Goal: Task Accomplishment & Management: Manage account settings

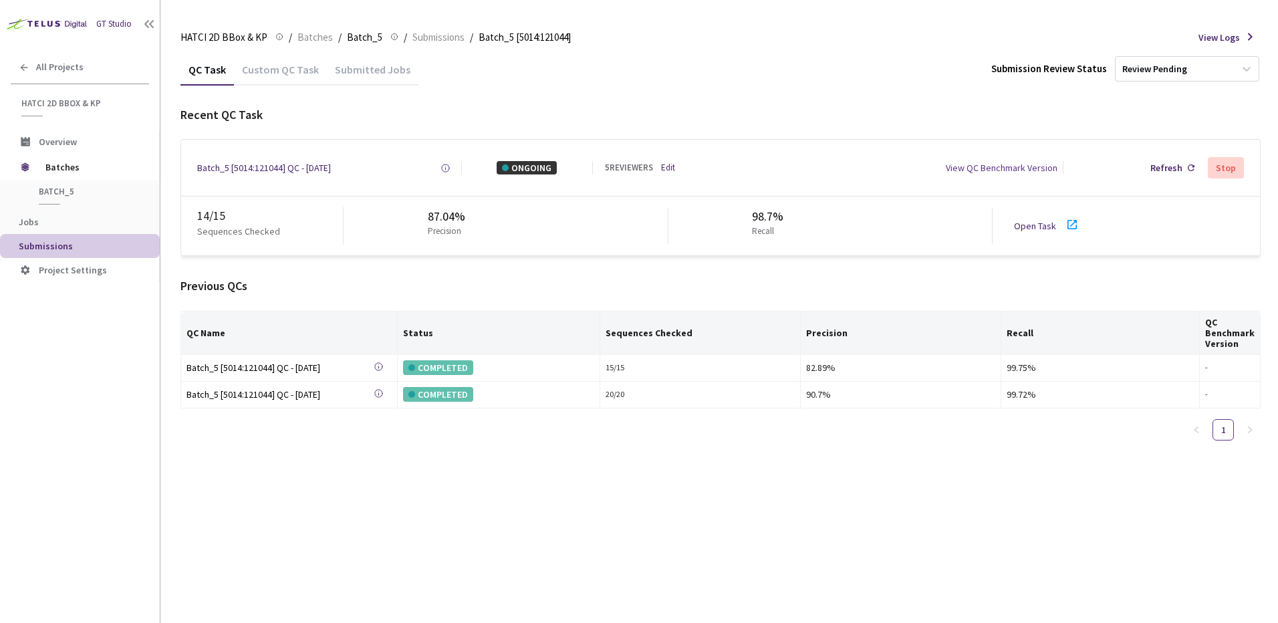
click at [330, 37] on ol "HATCI 2D BBox & KP HATCI 2D BBox & KP / Batches / Batch_5 Batch_5 / Submissions…" at bounding box center [375, 37] width 390 height 16
click at [321, 43] on span "Batches" at bounding box center [314, 37] width 35 height 16
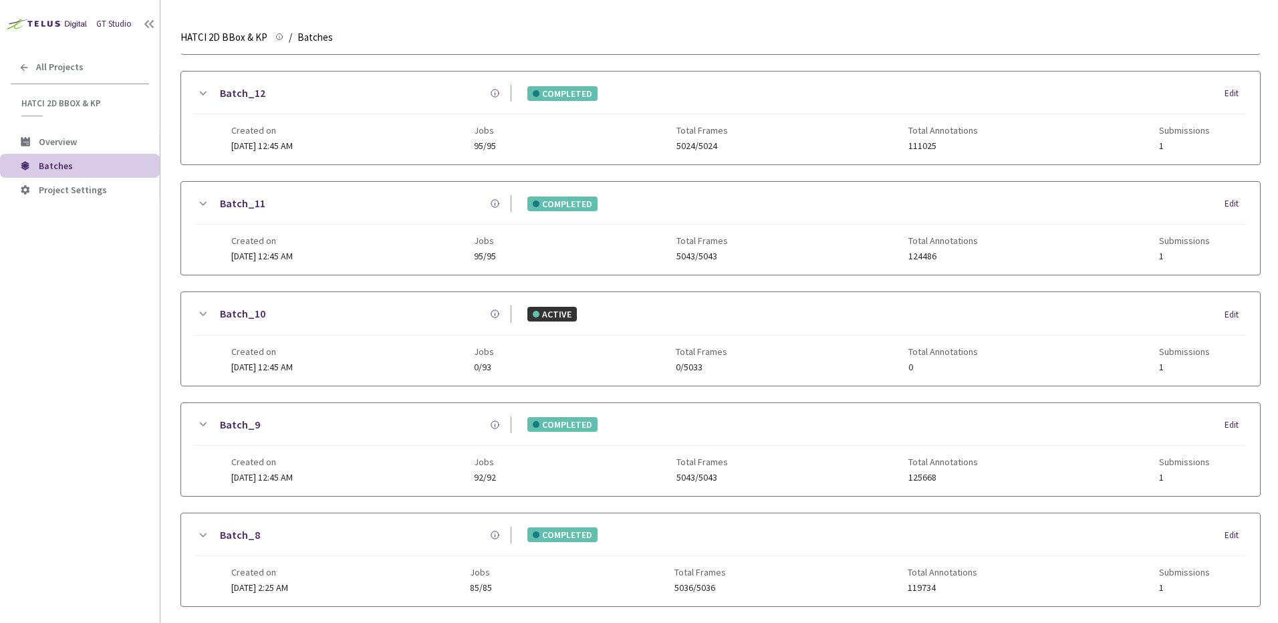
scroll to position [640, 0]
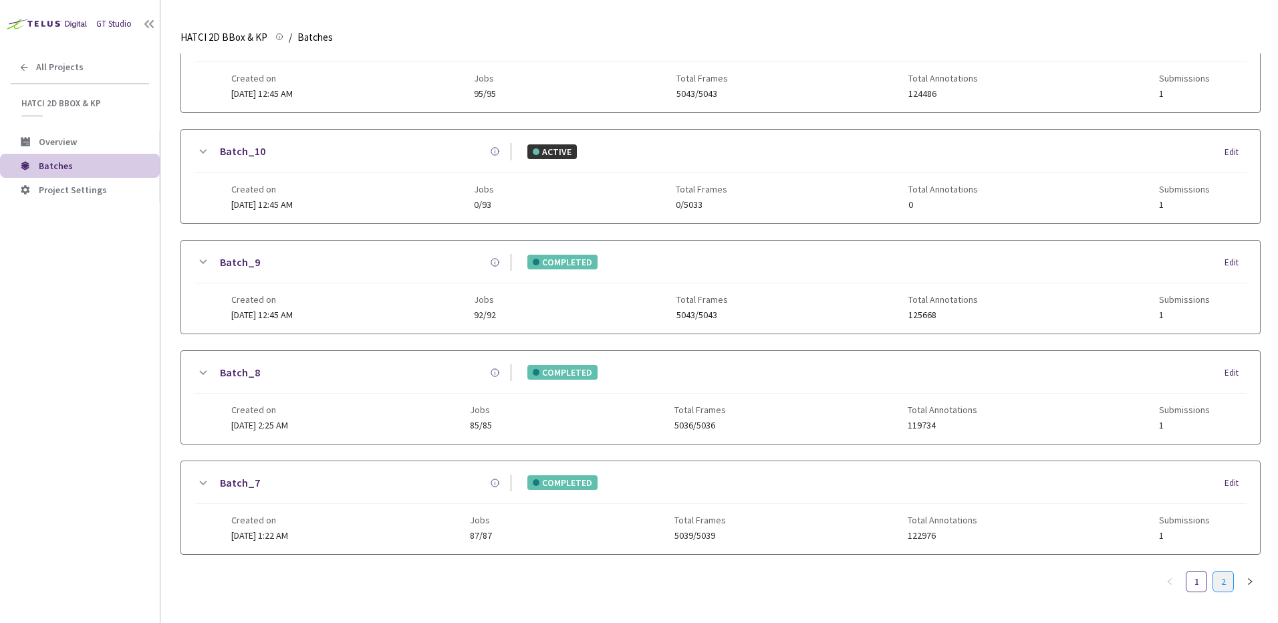
click at [1226, 571] on link "2" at bounding box center [1223, 581] width 20 height 20
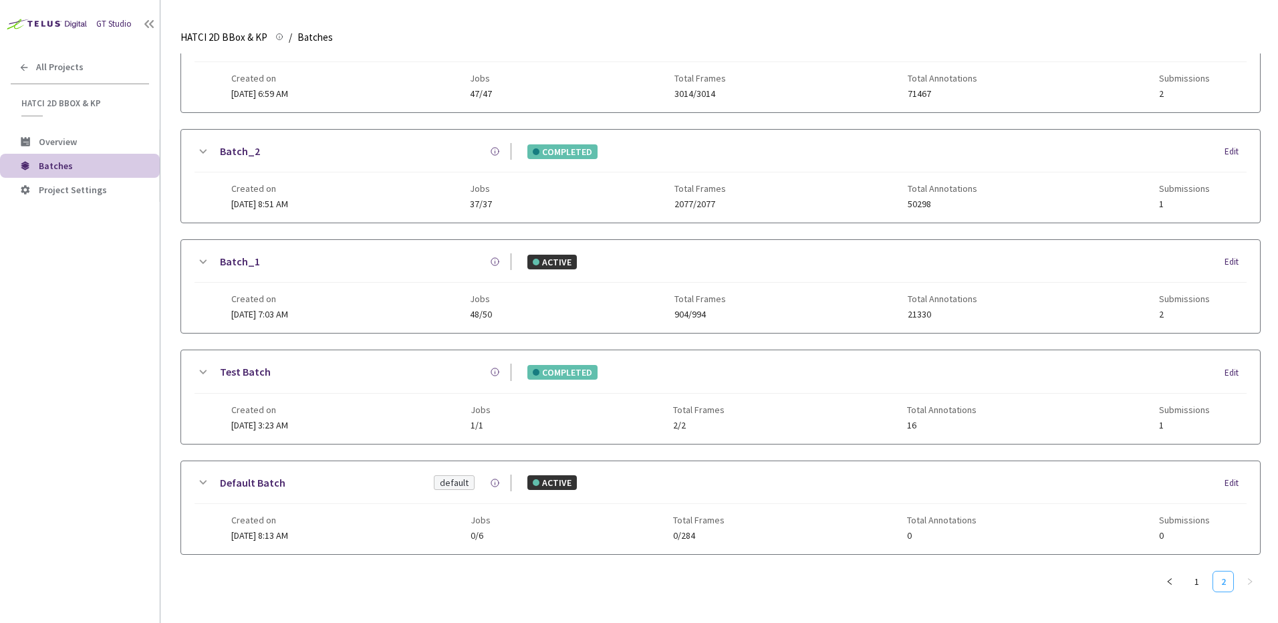
scroll to position [0, 0]
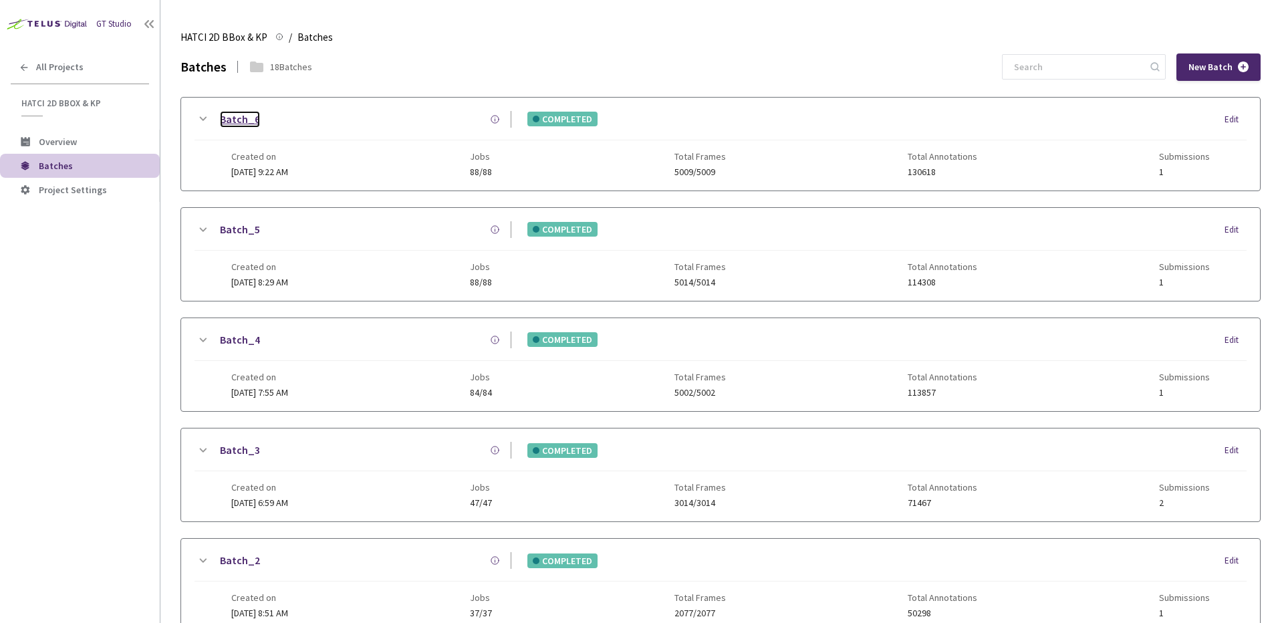
click at [239, 116] on link "Batch_6" at bounding box center [240, 119] width 40 height 17
click at [274, 166] on span "14 Apr, 2025 at 9:22 AM" at bounding box center [259, 172] width 57 height 12
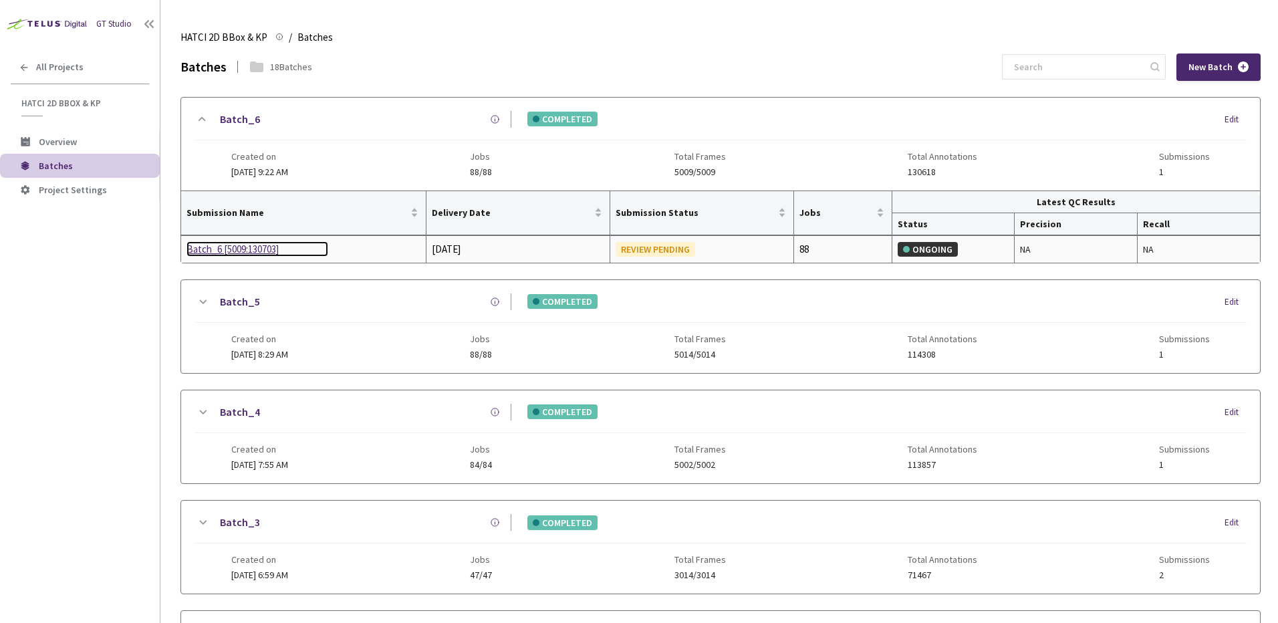
click at [244, 250] on div "Batch_6 [5009:130703]" at bounding box center [257, 249] width 142 height 16
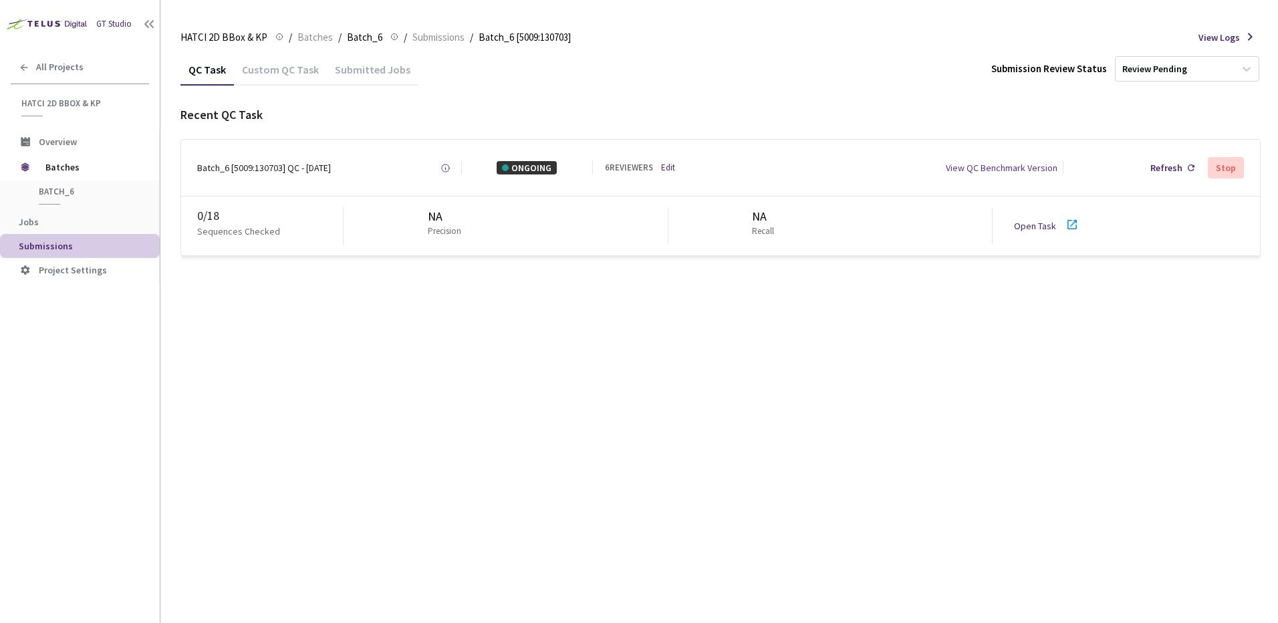
click at [521, 318] on div "QC Task Custom QC Task Submitted Jobs Submission Review Status Review Pending R…" at bounding box center [720, 337] width 1080 height 569
click at [672, 180] on div "Batch_6 [5009:130703] QC - 25 Sep, 2025 Created at Today at 1:46 PM EDT Created…" at bounding box center [720, 168] width 1079 height 56
click at [669, 170] on link "Edit" at bounding box center [668, 168] width 14 height 13
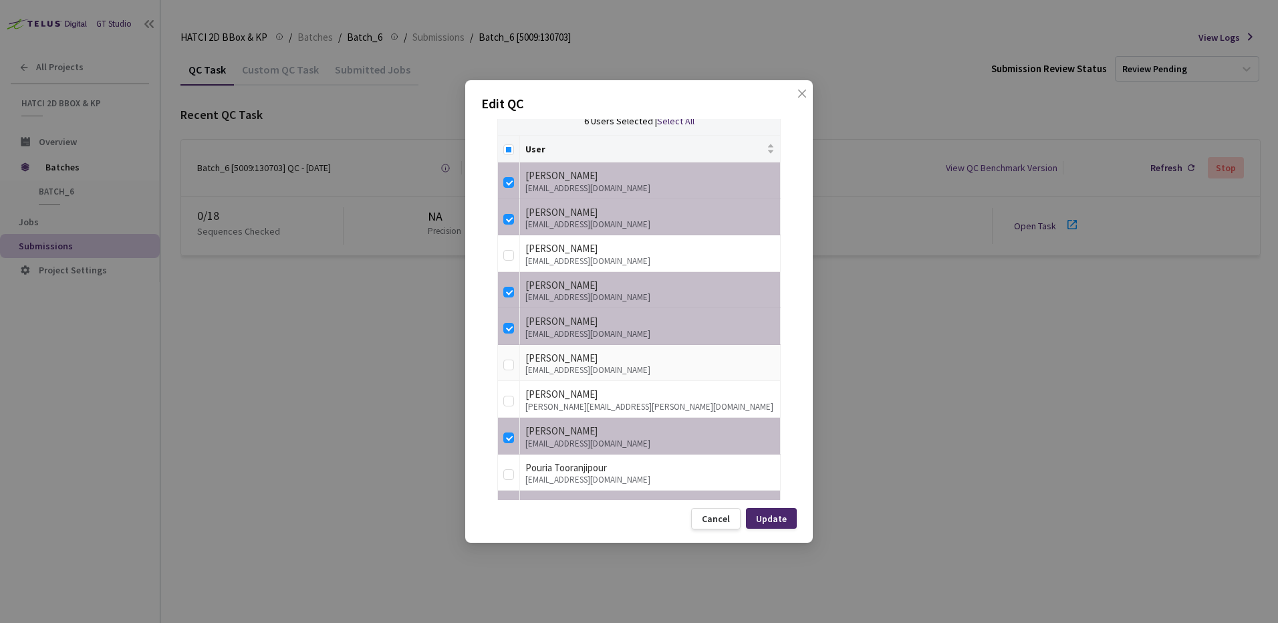
scroll to position [334, 0]
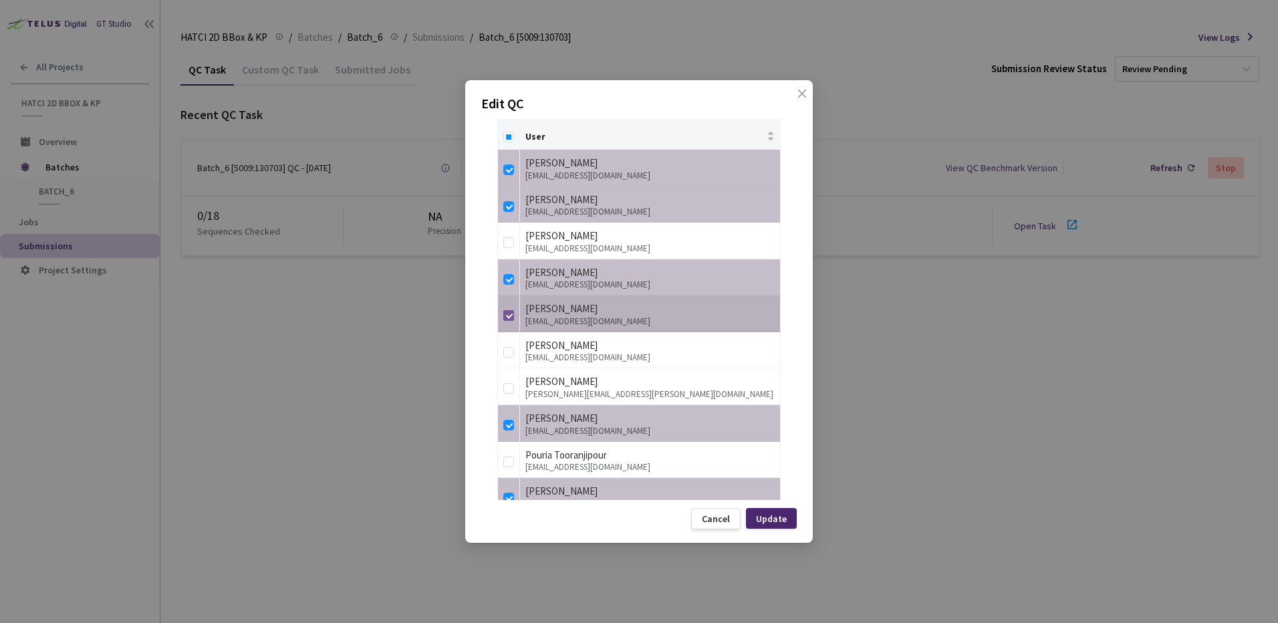
click at [512, 316] on input "checkbox" at bounding box center [508, 315] width 11 height 11
checkbox input "false"
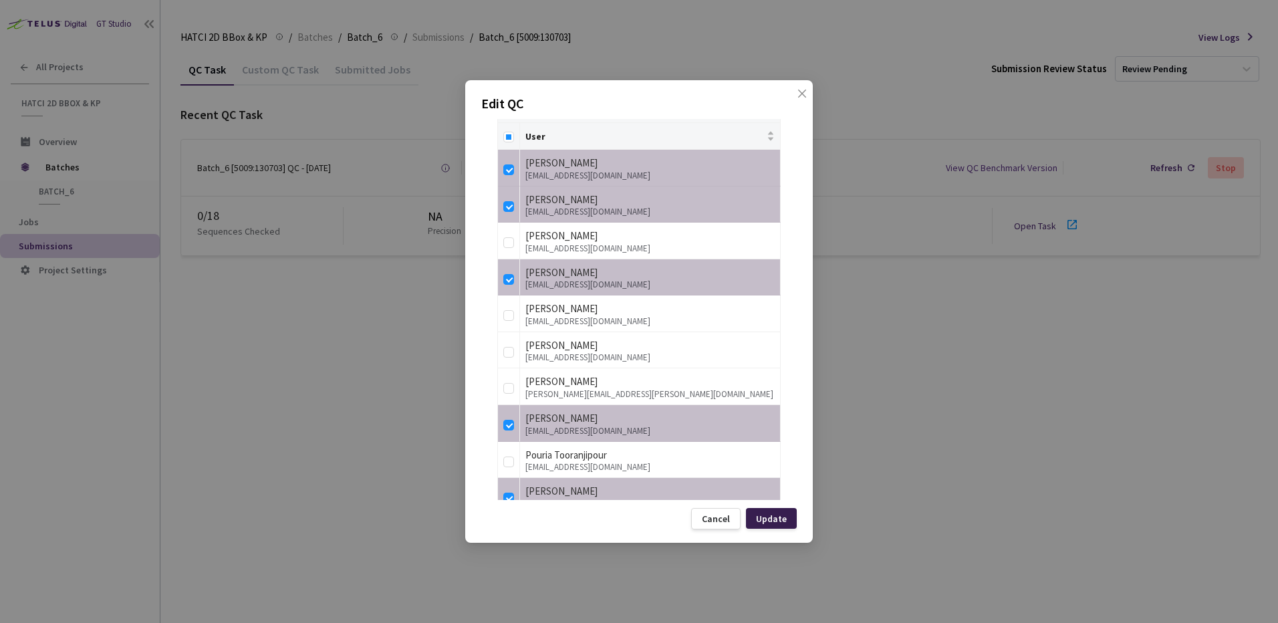
click at [781, 517] on div "Update" at bounding box center [771, 518] width 31 height 11
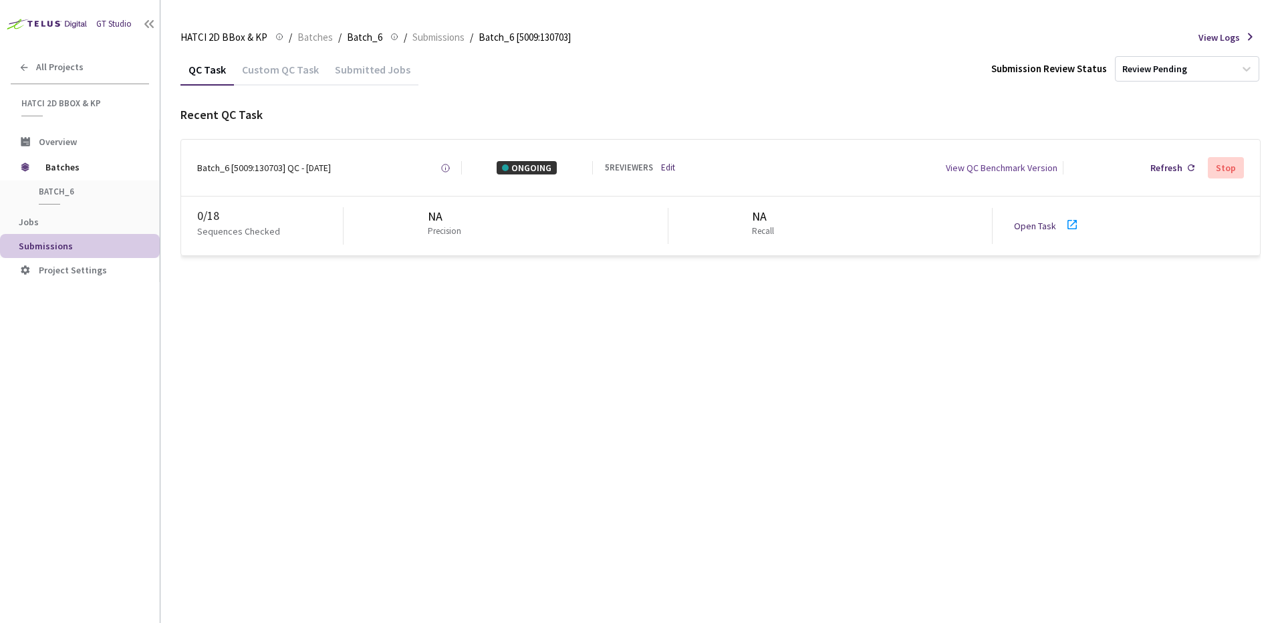
click at [677, 164] on div "5 REVIEWERS Edit" at bounding box center [653, 168] width 96 height 13
click at [672, 164] on link "Edit" at bounding box center [668, 168] width 14 height 13
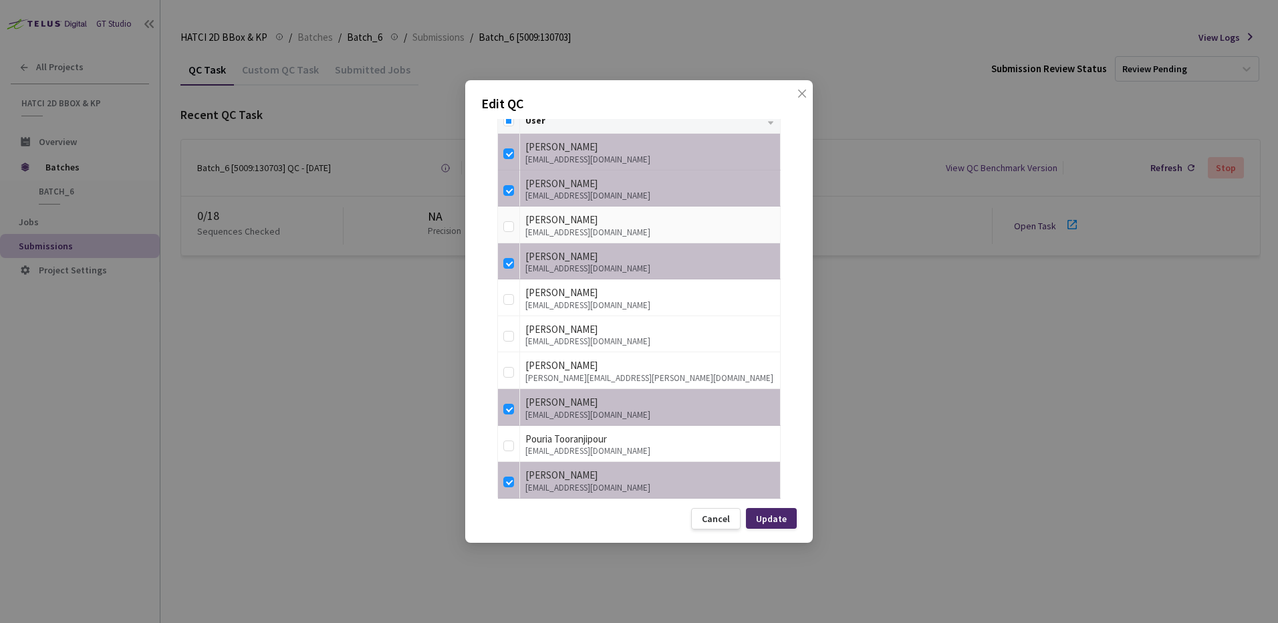
scroll to position [365, 0]
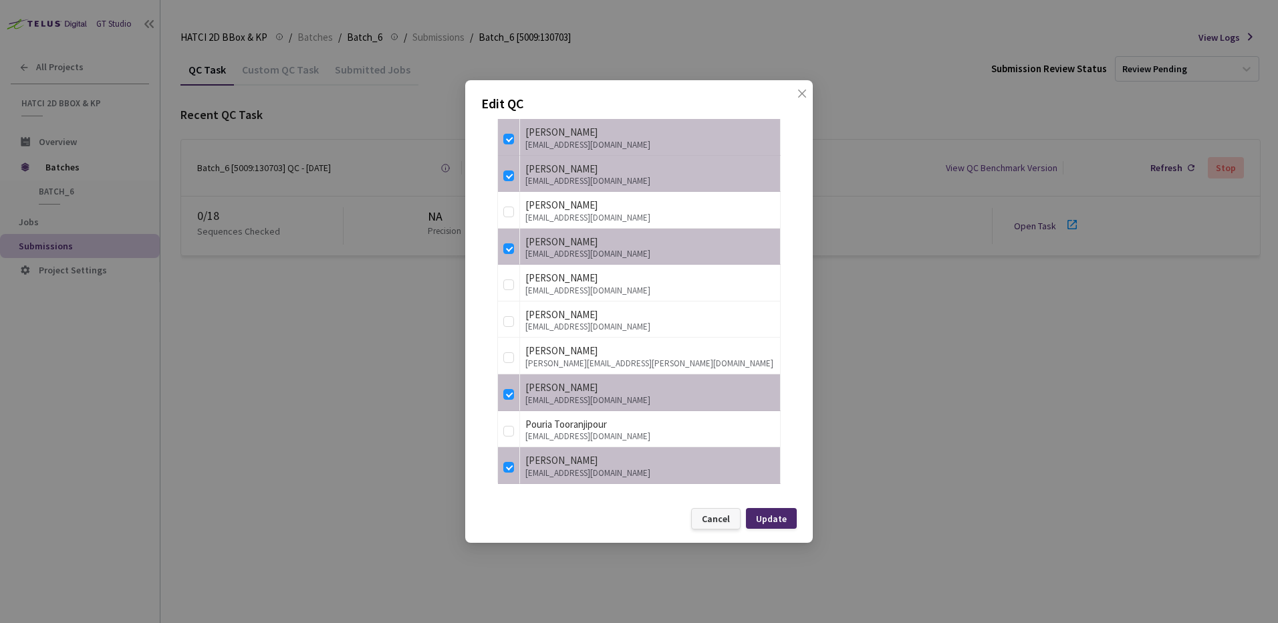
click at [718, 527] on div "Cancel" at bounding box center [715, 518] width 49 height 21
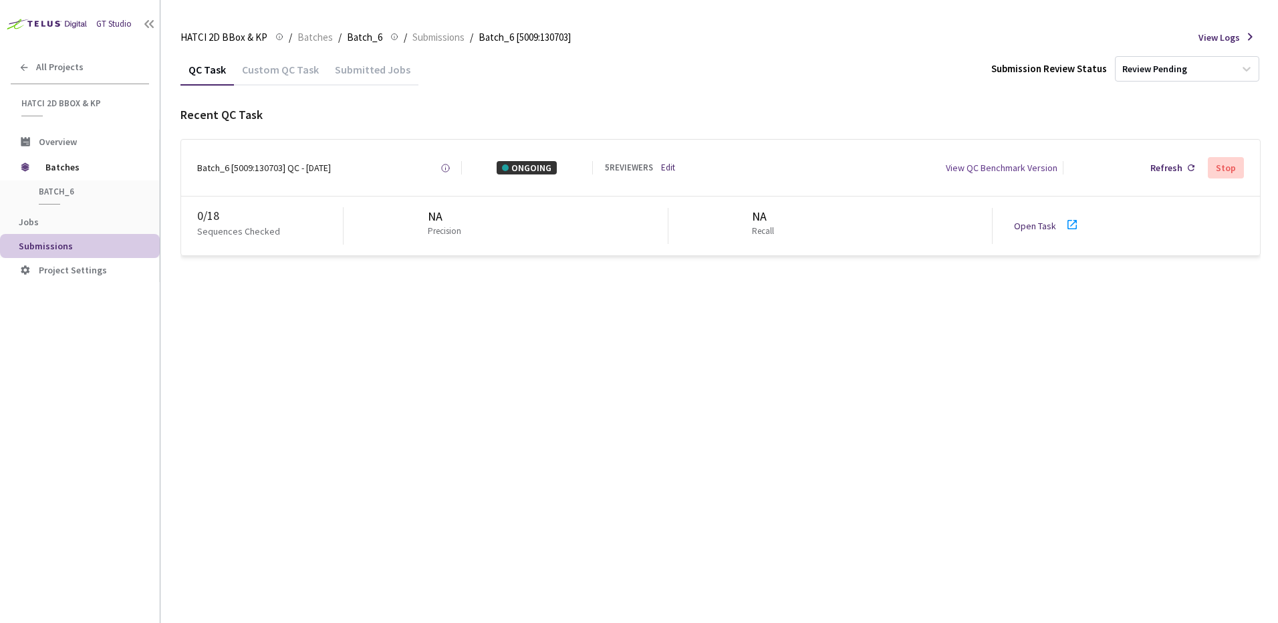
click at [698, 503] on div "QC Task Custom QC Task Submitted Jobs Submission Review Status Review Pending R…" at bounding box center [720, 337] width 1080 height 569
